Goal: Transaction & Acquisition: Purchase product/service

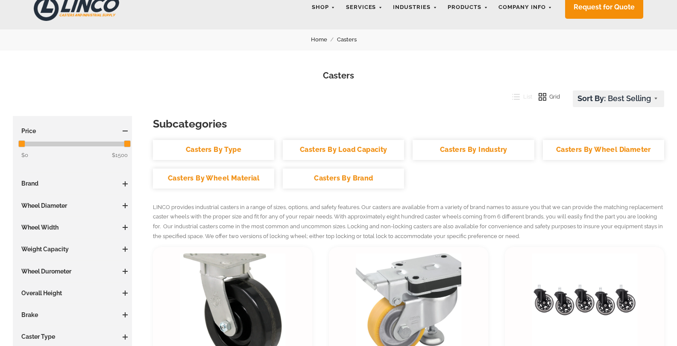
scroll to position [43, 0]
click at [247, 149] on link "Casters By Type" at bounding box center [213, 150] width 121 height 20
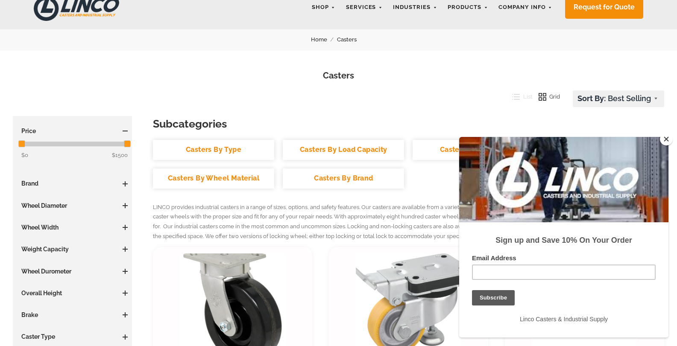
scroll to position [0, 0]
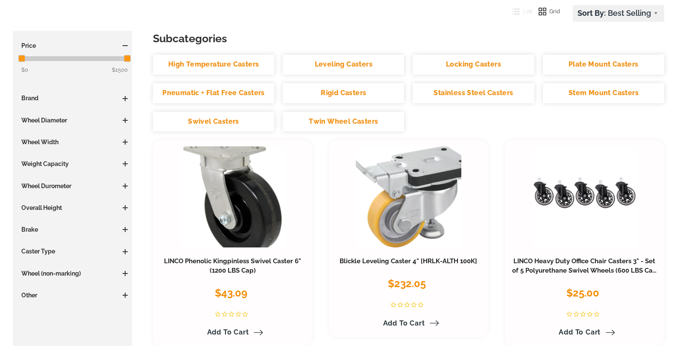
scroll to position [128, 0]
click at [240, 65] on link "High Temperature Casters" at bounding box center [213, 65] width 121 height 20
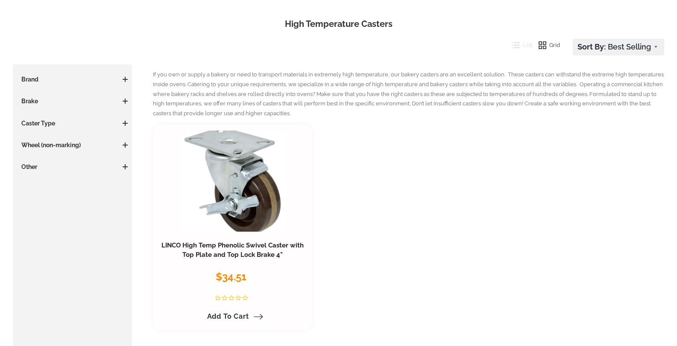
scroll to position [128, 0]
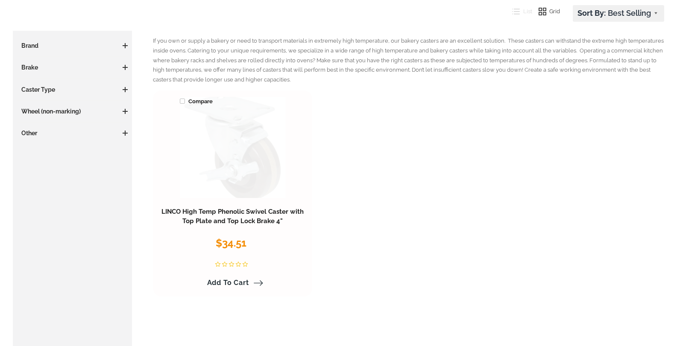
click at [249, 156] on link at bounding box center [232, 147] width 105 height 101
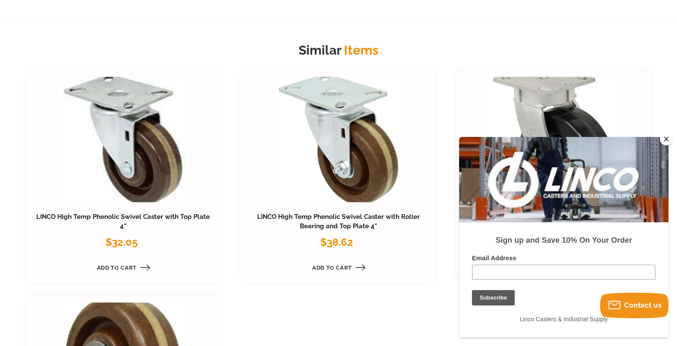
click at [363, 157] on link at bounding box center [338, 140] width 131 height 126
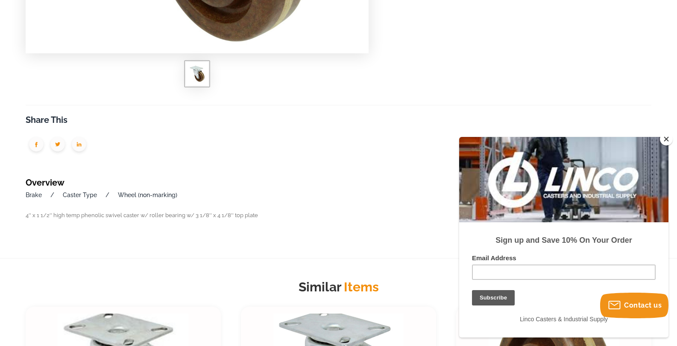
scroll to position [342, 0]
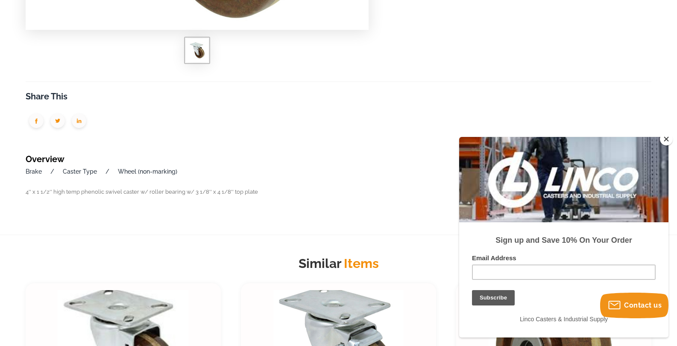
click at [667, 135] on button "Close" at bounding box center [666, 139] width 13 height 13
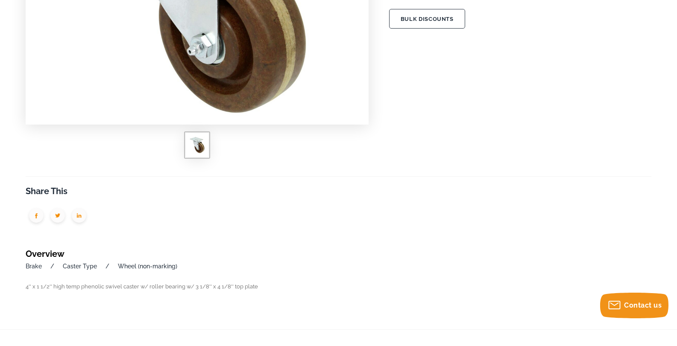
scroll to position [33, 0]
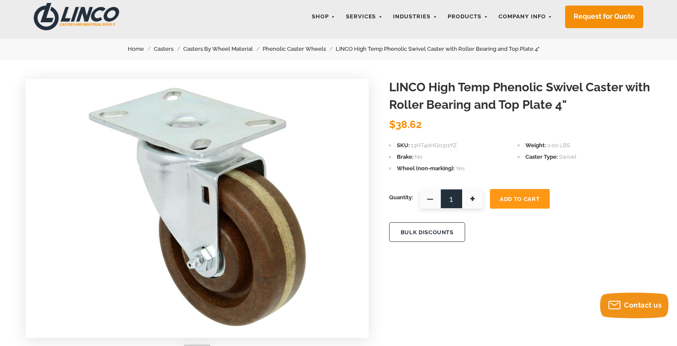
click at [221, 52] on link "Casters By Wheel Material" at bounding box center [222, 48] width 79 height 9
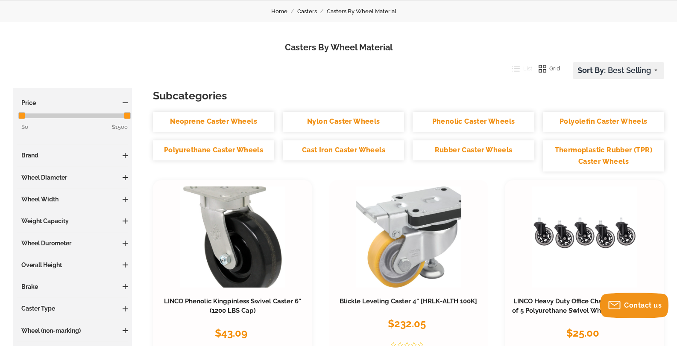
scroll to position [85, 0]
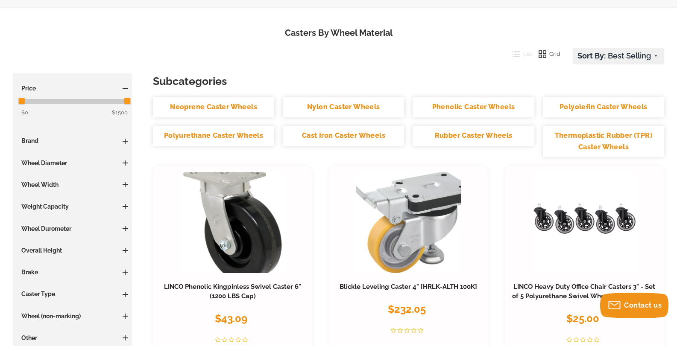
click at [342, 137] on link "Cast Iron Caster Wheels" at bounding box center [343, 136] width 121 height 20
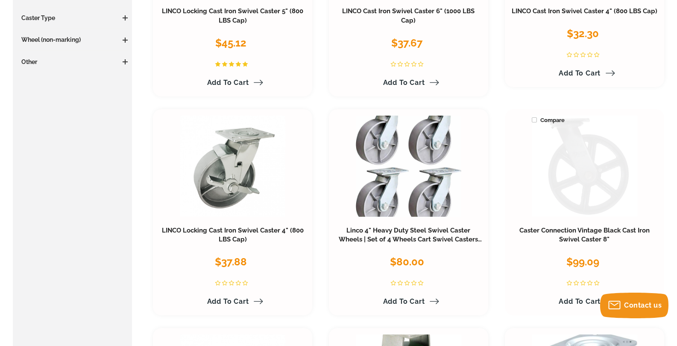
scroll to position [342, 0]
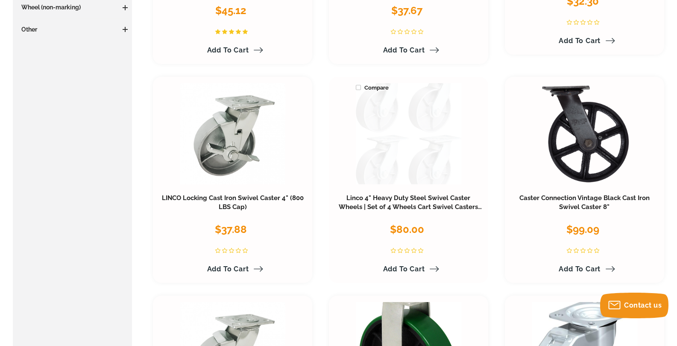
click at [429, 125] on link at bounding box center [408, 133] width 105 height 101
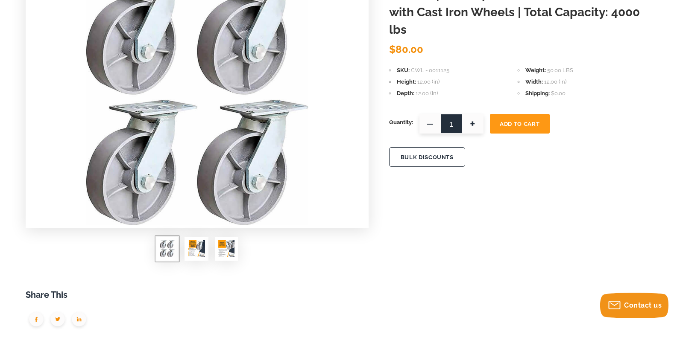
scroll to position [128, 0]
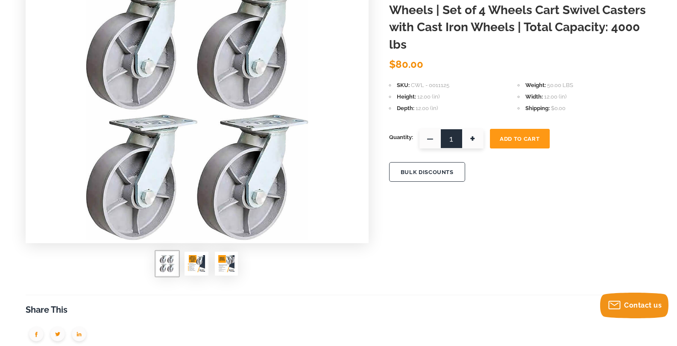
click at [202, 268] on img at bounding box center [196, 263] width 17 height 17
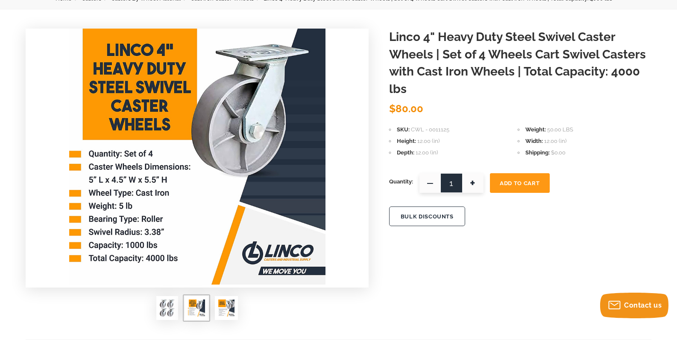
scroll to position [43, 0]
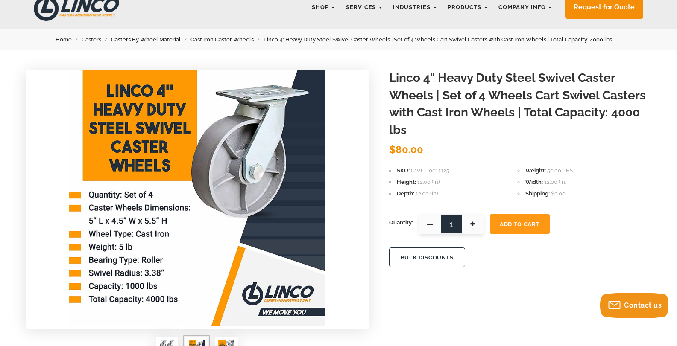
click at [469, 225] on span "+" at bounding box center [472, 224] width 21 height 20
type input "2"
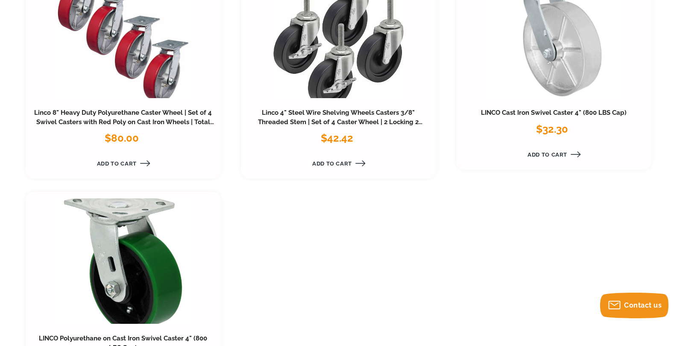
scroll to position [1794, 0]
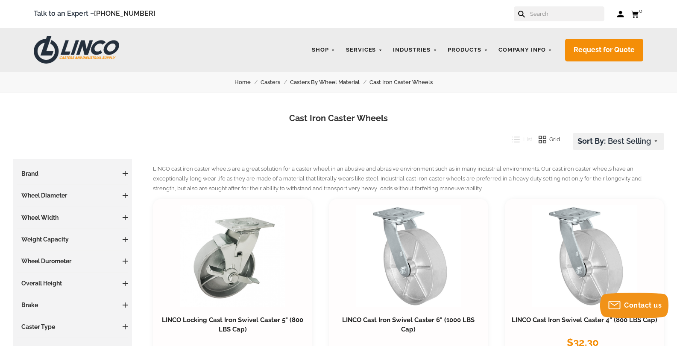
click at [337, 86] on link "Casters By Wheel Material" at bounding box center [329, 82] width 79 height 9
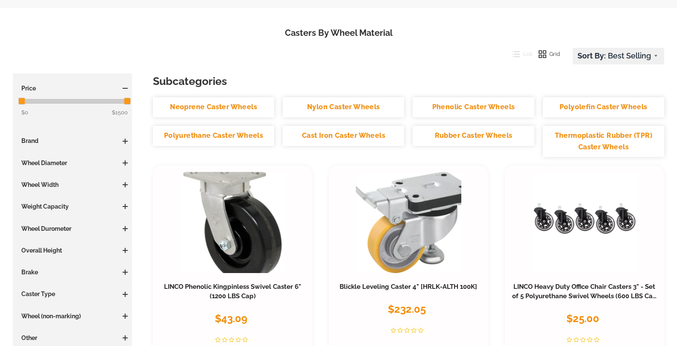
click at [235, 136] on link "Polyurethane Caster Wheels" at bounding box center [213, 136] width 121 height 20
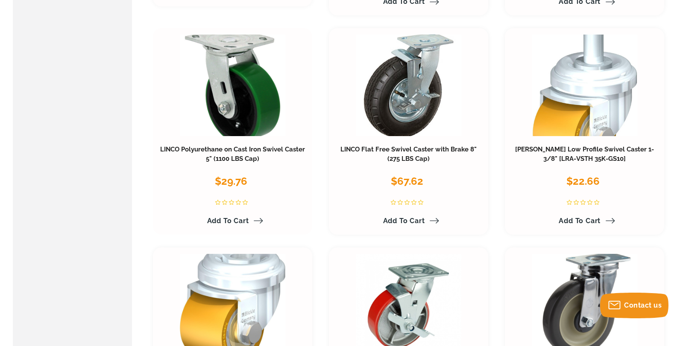
scroll to position [384, 0]
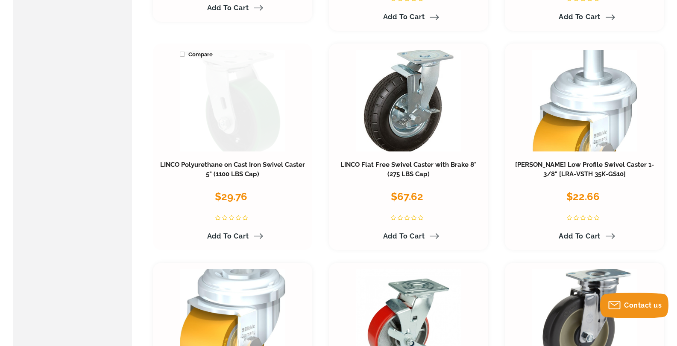
click at [274, 100] on link at bounding box center [232, 100] width 105 height 101
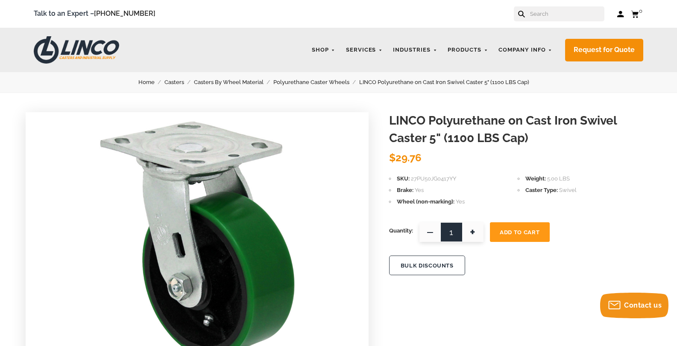
click at [227, 80] on link "Casters By Wheel Material" at bounding box center [233, 82] width 79 height 9
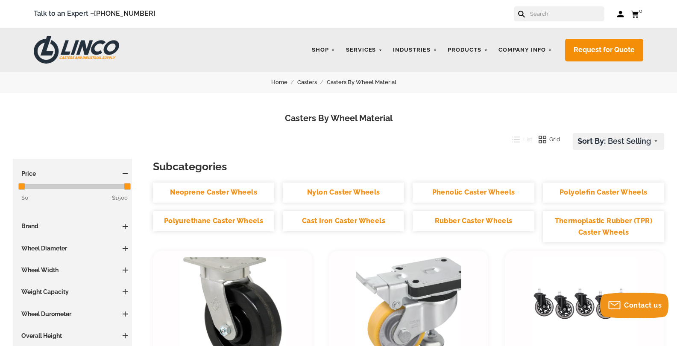
click at [309, 81] on link "Casters" at bounding box center [311, 82] width 29 height 9
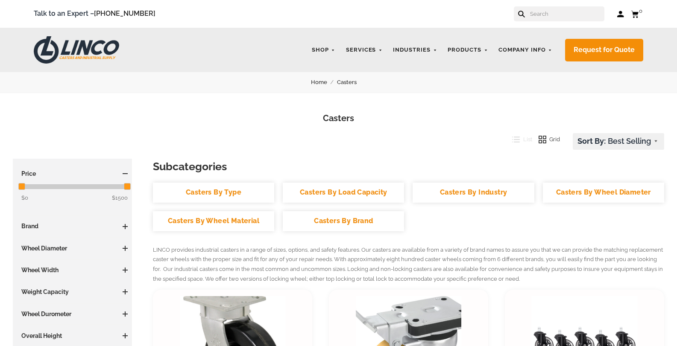
click at [231, 194] on link "Casters By Type" at bounding box center [213, 193] width 121 height 20
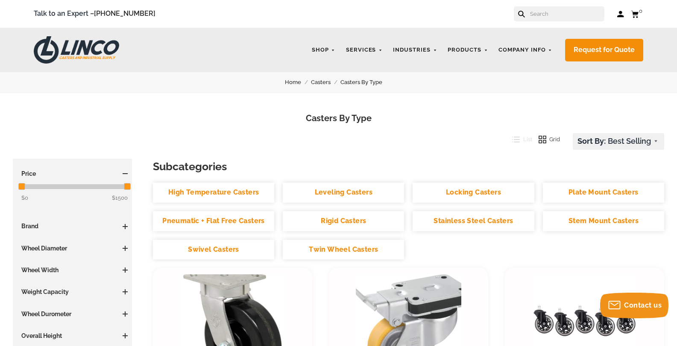
click at [204, 188] on link "High Temperature Casters" at bounding box center [213, 193] width 121 height 20
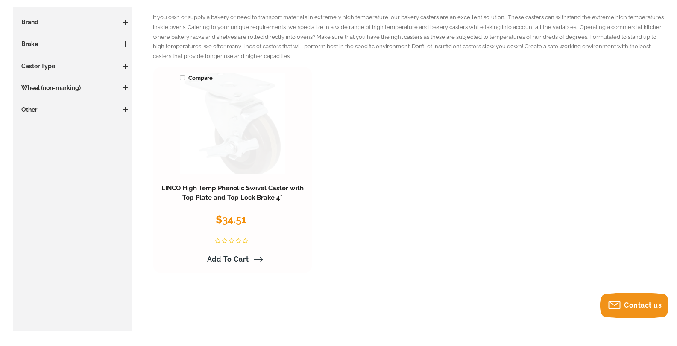
scroll to position [128, 0]
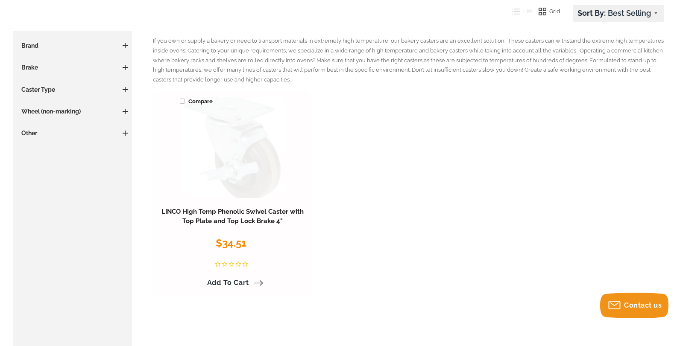
click at [255, 171] on link at bounding box center [232, 147] width 105 height 101
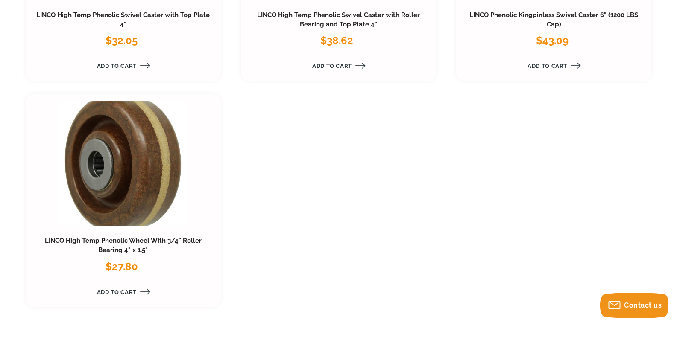
scroll to position [769, 0]
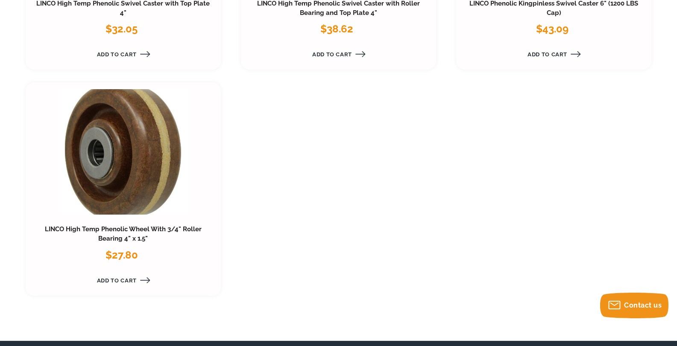
click at [144, 167] on link at bounding box center [123, 152] width 131 height 126
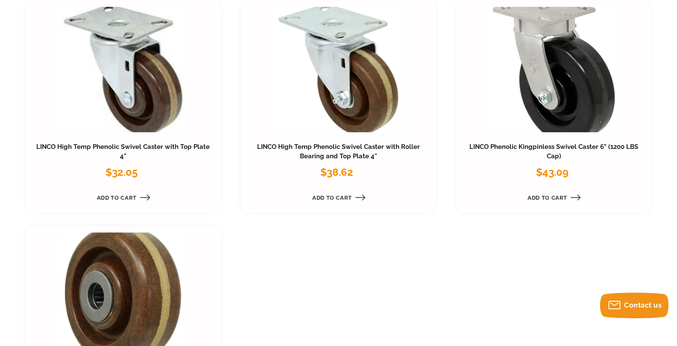
scroll to position [598, 0]
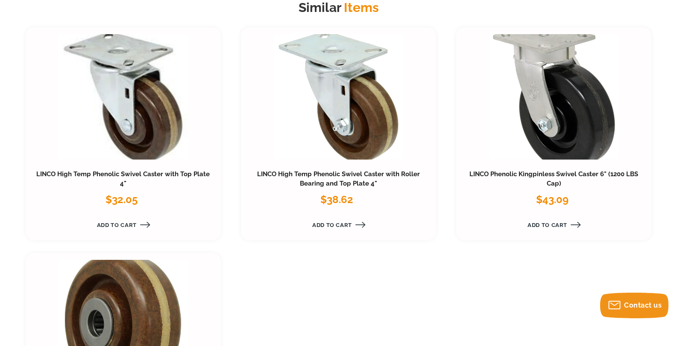
click at [346, 82] on link at bounding box center [338, 97] width 131 height 126
